Goal: Find specific page/section: Find specific page/section

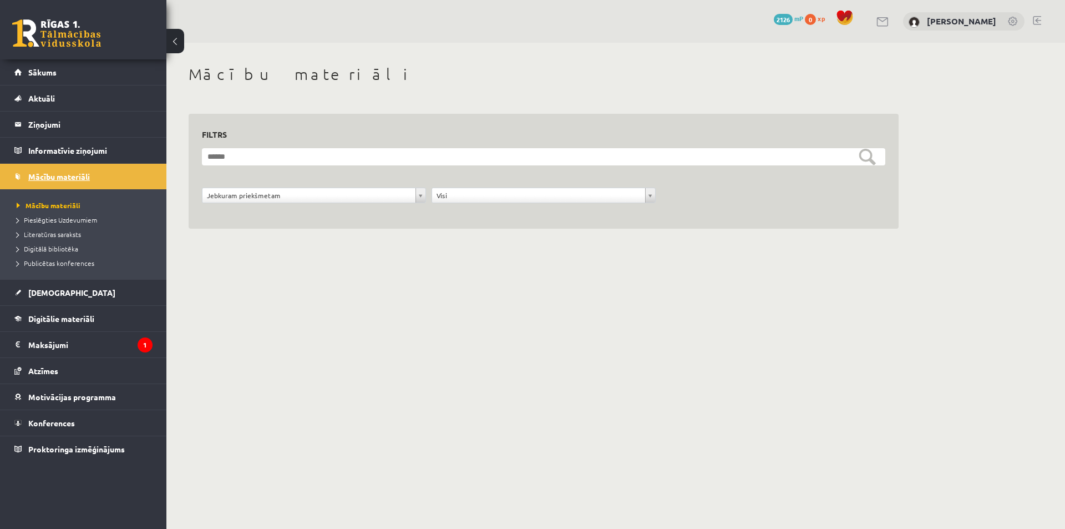
click at [64, 173] on span "Mācību materiāli" at bounding box center [59, 176] width 62 height 10
click at [52, 71] on span "Sākums" at bounding box center [42, 72] width 28 height 10
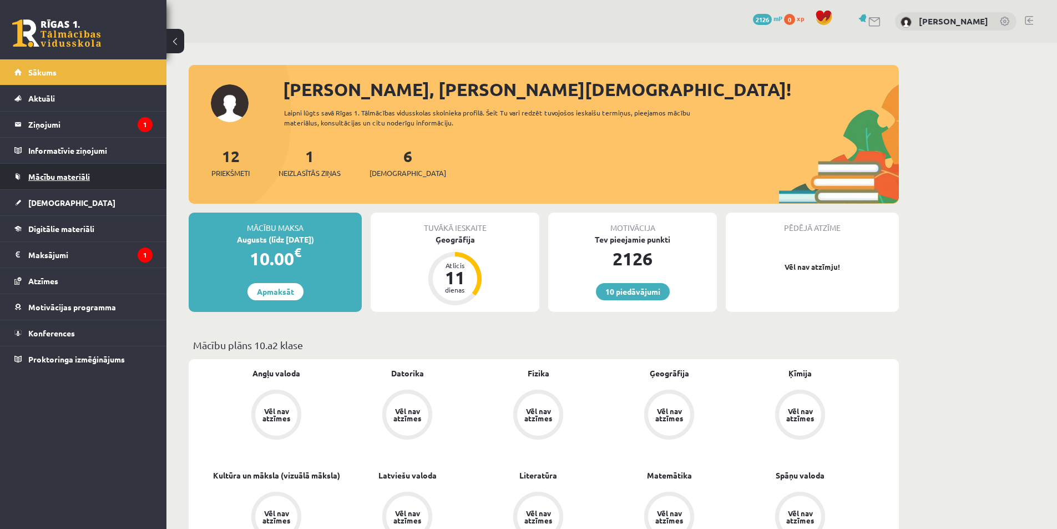
click at [45, 175] on span "Mācību materiāli" at bounding box center [59, 176] width 62 height 10
